Goal: Transaction & Acquisition: Purchase product/service

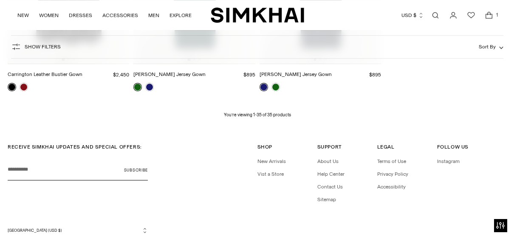
scroll to position [1995, 0]
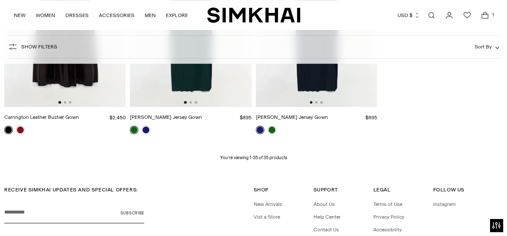
click at [484, 19] on icon "Open cart modal" at bounding box center [485, 15] width 12 height 8
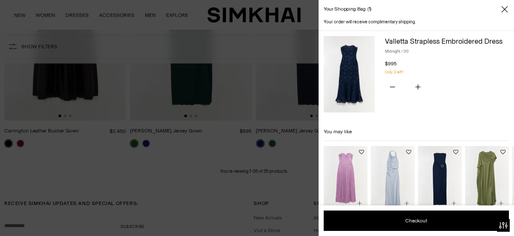
click at [352, 72] on img at bounding box center [348, 74] width 51 height 76
click at [456, 45] on div "Valletta Strapless Embroidered Dress Midnight / 00 $995 Unit price / per" at bounding box center [447, 51] width 124 height 31
click at [367, 21] on h4 "Your order will receive complimentary shipping." at bounding box center [369, 22] width 92 height 7
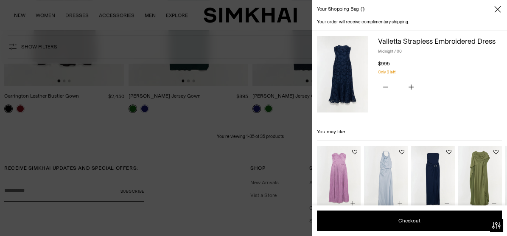
click at [406, 24] on div "Your order will receive complimentary shipping." at bounding box center [409, 22] width 185 height 7
click at [366, 58] on img at bounding box center [342, 74] width 51 height 76
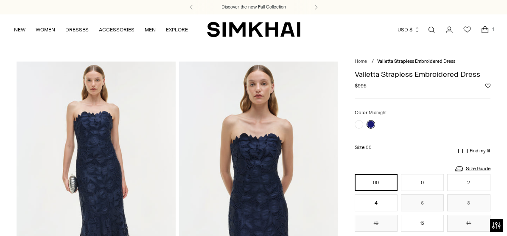
click at [96, 152] on img at bounding box center [96, 181] width 159 height 239
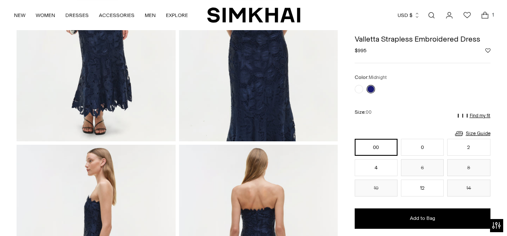
scroll to position [85, 0]
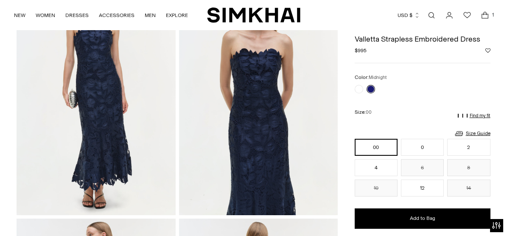
click at [382, 88] on div at bounding box center [423, 89] width 136 height 8
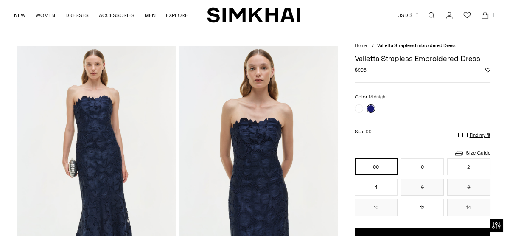
scroll to position [0, 0]
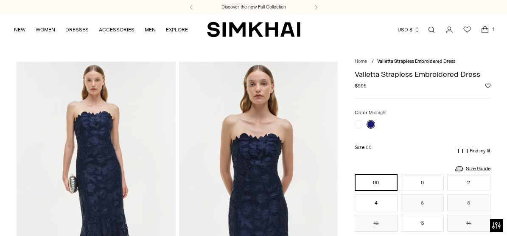
drag, startPoint x: 408, startPoint y: 31, endPoint x: 438, endPoint y: 40, distance: 32.1
click at [408, 31] on button "USD $" at bounding box center [409, 29] width 22 height 19
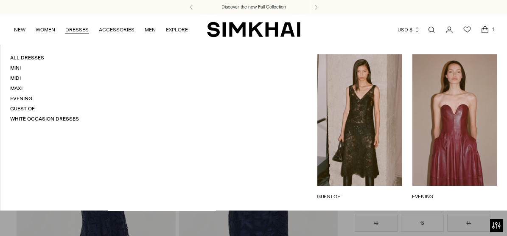
click at [29, 106] on link "Guest Of" at bounding box center [22, 109] width 25 height 6
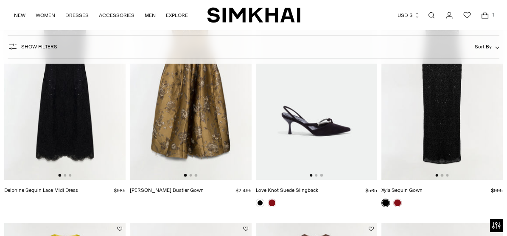
scroll to position [127, 0]
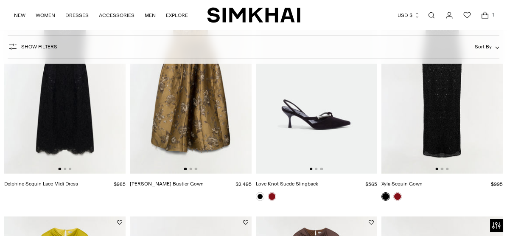
click at [450, 140] on img at bounding box center [442, 83] width 121 height 182
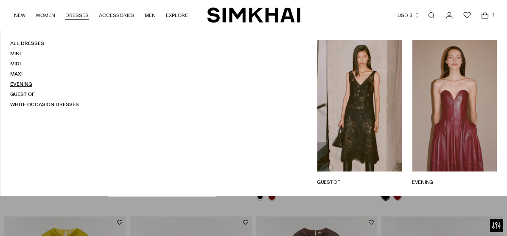
click at [26, 81] on link "Evening" at bounding box center [21, 84] width 22 height 6
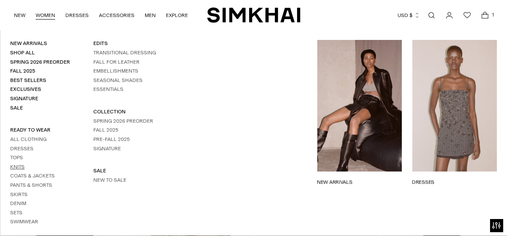
scroll to position [0, 0]
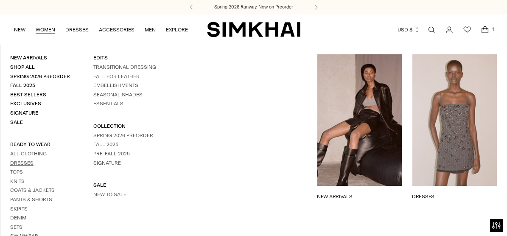
click at [34, 160] on link "Dresses" at bounding box center [21, 163] width 23 height 6
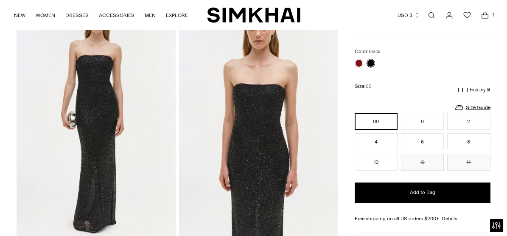
scroll to position [42, 0]
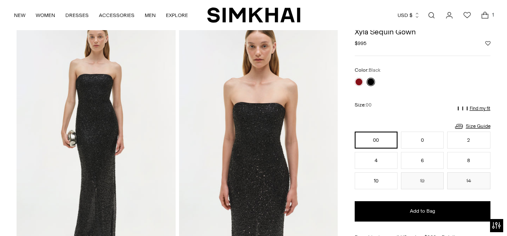
click at [373, 132] on button "00" at bounding box center [376, 140] width 43 height 17
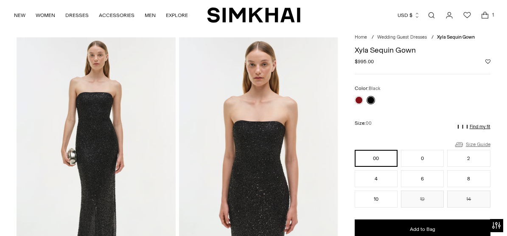
scroll to position [85, 0]
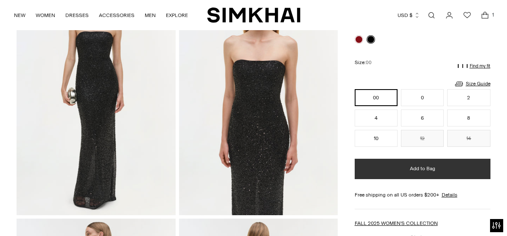
click at [472, 160] on button "Add to Bag" at bounding box center [423, 169] width 136 height 20
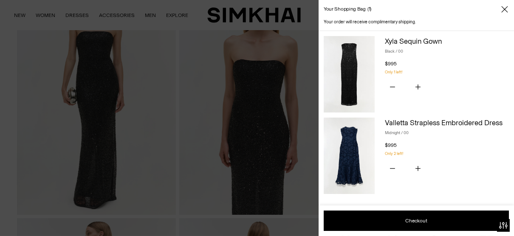
click at [500, 8] on span "Close" at bounding box center [504, 9] width 8 height 8
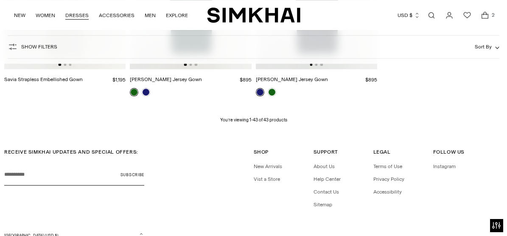
scroll to position [2462, 0]
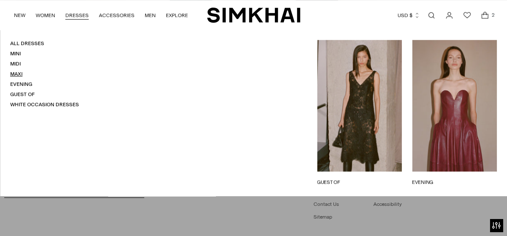
click at [17, 71] on link "Maxi" at bounding box center [16, 74] width 12 height 6
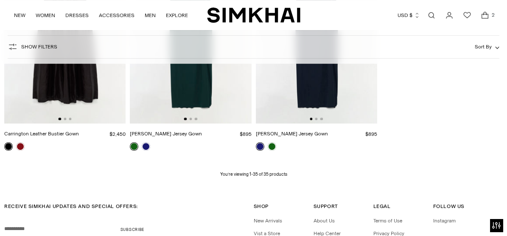
scroll to position [1991, 0]
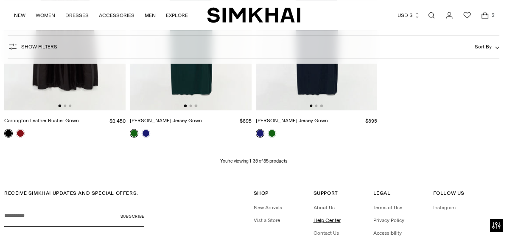
click at [321, 223] on link "Help Center" at bounding box center [327, 220] width 27 height 6
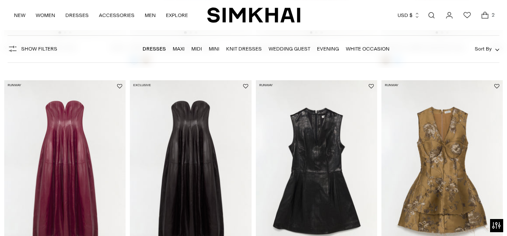
scroll to position [255, 0]
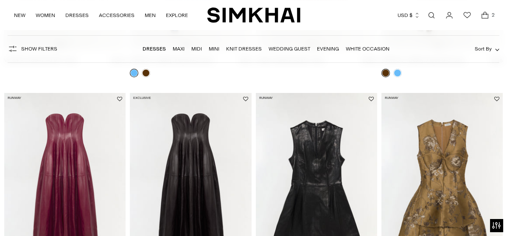
click at [286, 50] on link "Wedding Guest" at bounding box center [290, 49] width 42 height 6
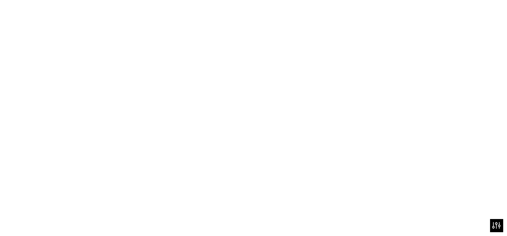
click at [285, 47] on link "Wedding Guest" at bounding box center [290, 49] width 42 height 6
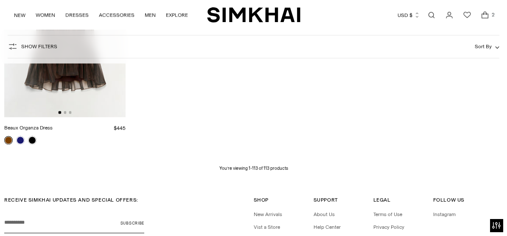
scroll to position [6614, 0]
